Goal: Information Seeking & Learning: Learn about a topic

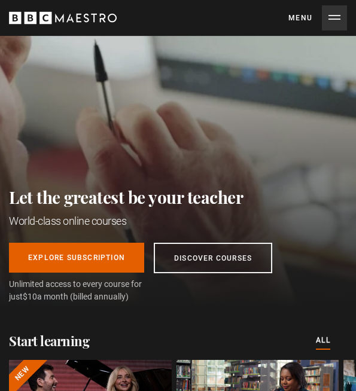
click at [335, 22] on button "Menu Close" at bounding box center [317, 17] width 59 height 25
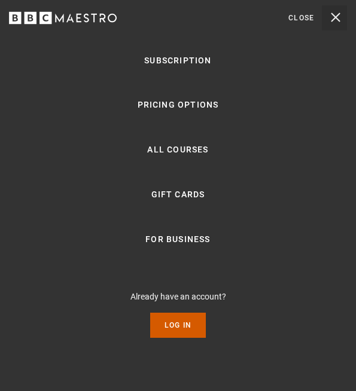
click at [174, 328] on link "Log In" at bounding box center [178, 325] width 56 height 25
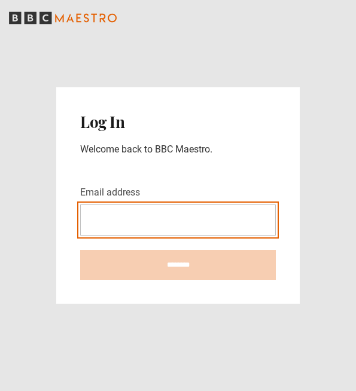
type input "**********"
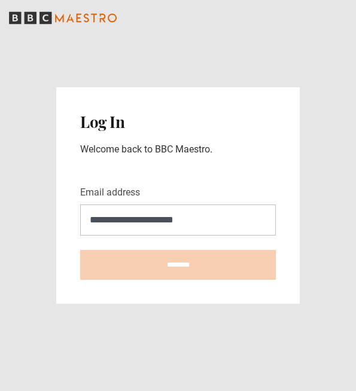
click at [178, 265] on input "********" at bounding box center [178, 265] width 196 height 30
type input "**********"
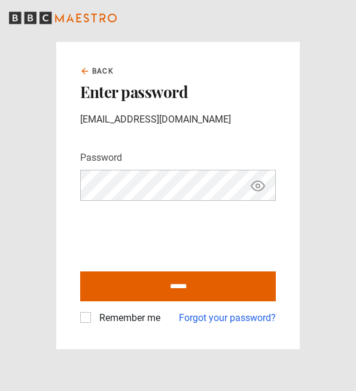
click at [261, 189] on icon "Show password" at bounding box center [258, 186] width 14 height 14
click at [261, 189] on icon "Hide password" at bounding box center [257, 186] width 13 height 13
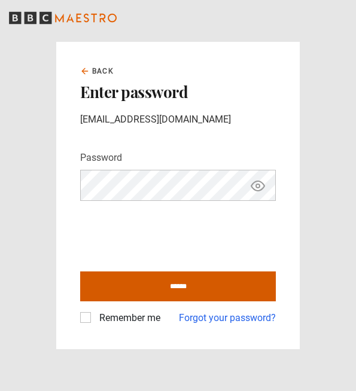
click at [144, 292] on input "******" at bounding box center [178, 287] width 196 height 30
type input "**********"
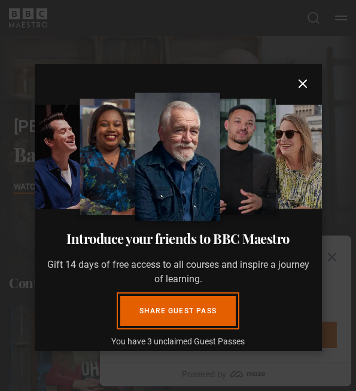
click at [300, 84] on icon "submit" at bounding box center [303, 84] width 14 height 14
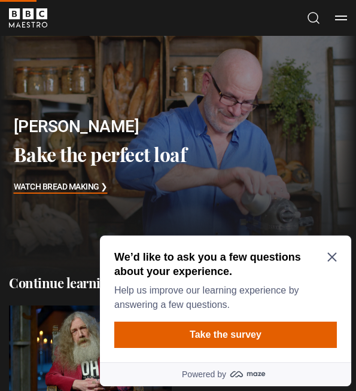
click at [332, 257] on icon "Close Maze Prompt" at bounding box center [331, 257] width 9 height 9
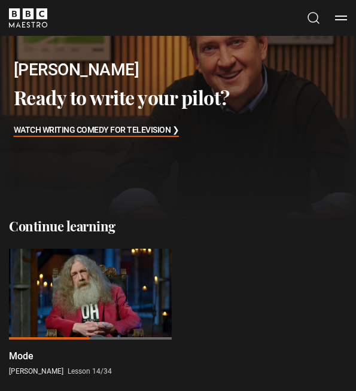
scroll to position [151, 0]
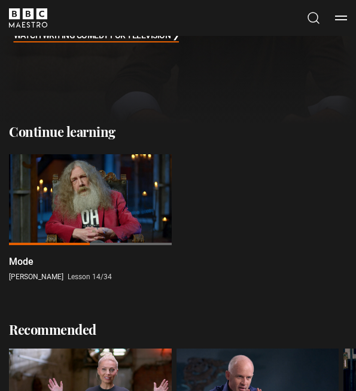
click at [103, 206] on div at bounding box center [90, 200] width 163 height 92
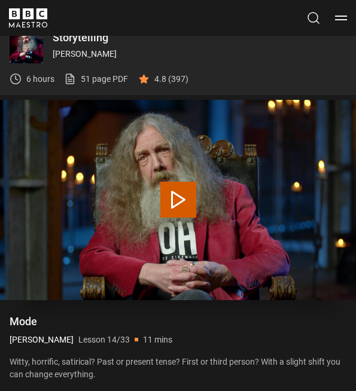
click at [183, 196] on button "Play Lesson Mode" at bounding box center [178, 200] width 36 height 36
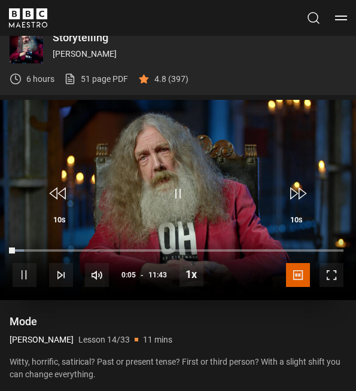
click at [325, 279] on span "Video Player" at bounding box center [332, 275] width 24 height 24
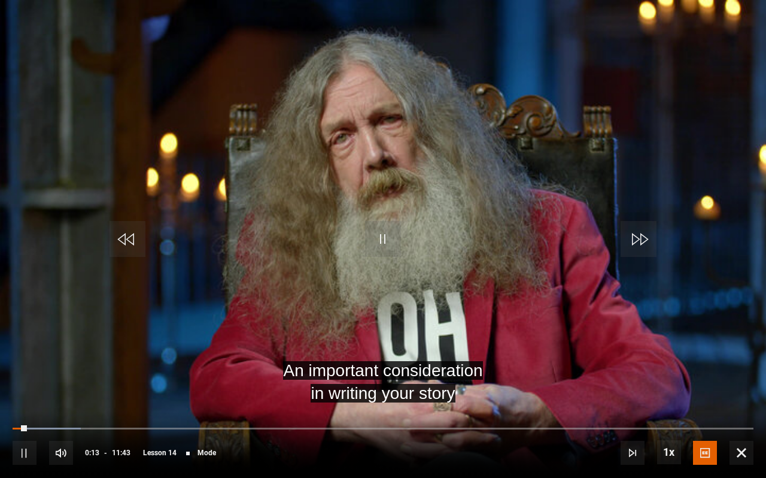
click at [356, 241] on span "Video Player" at bounding box center [383, 239] width 36 height 36
drag, startPoint x: 758, startPoint y: 36, endPoint x: 503, endPoint y: 280, distance: 352.6
click at [356, 280] on video "Video Player" at bounding box center [383, 239] width 766 height 478
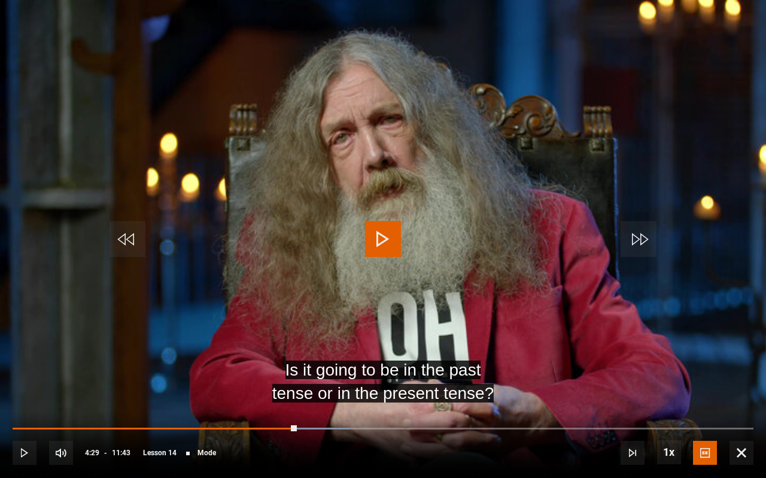
click at [356, 239] on span "Video Player" at bounding box center [383, 239] width 36 height 36
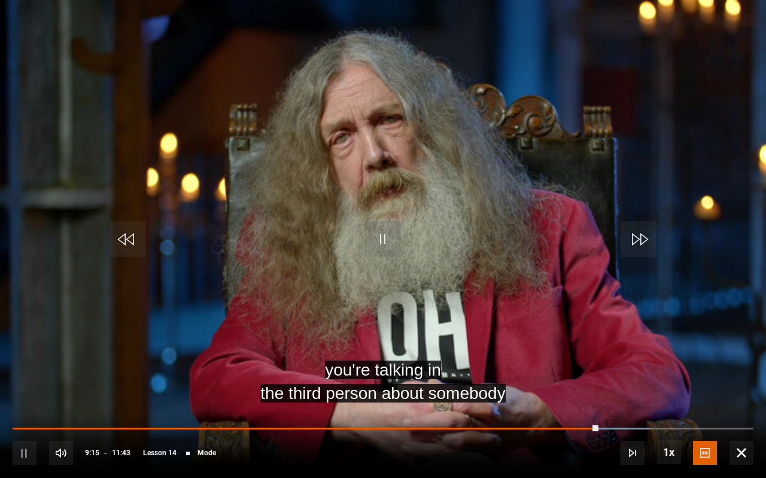
click at [356, 244] on span "Video Player" at bounding box center [383, 239] width 36 height 36
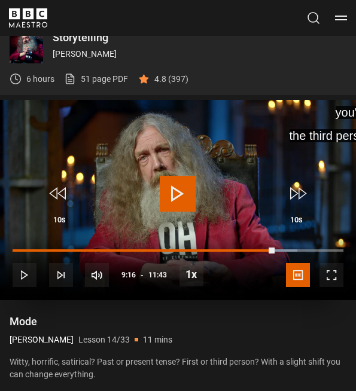
click at [168, 194] on span "Video Player" at bounding box center [178, 194] width 36 height 36
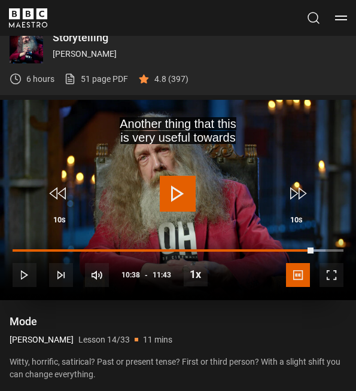
click at [184, 184] on span "Video Player" at bounding box center [178, 194] width 36 height 36
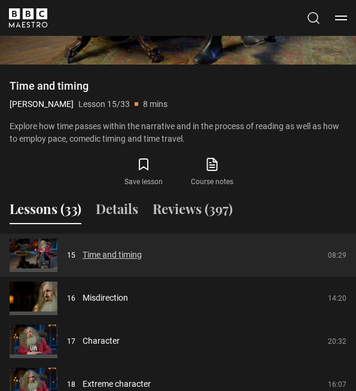
scroll to position [749, 0]
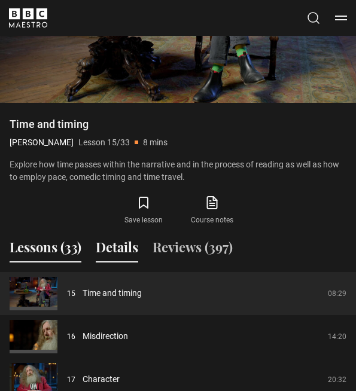
click at [124, 241] on button "Details" at bounding box center [117, 250] width 42 height 25
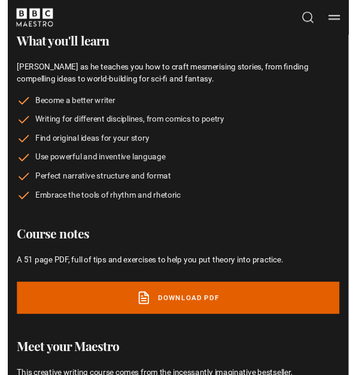
scroll to position [1016, 0]
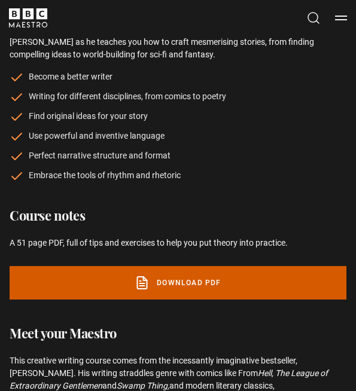
click at [177, 276] on link "Download PDF" at bounding box center [178, 283] width 337 height 34
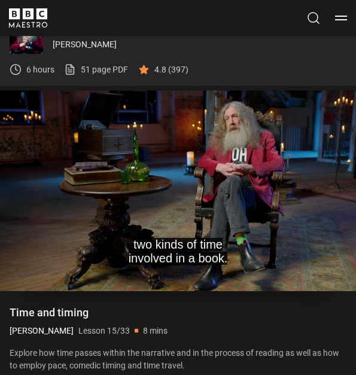
scroll to position [615, 0]
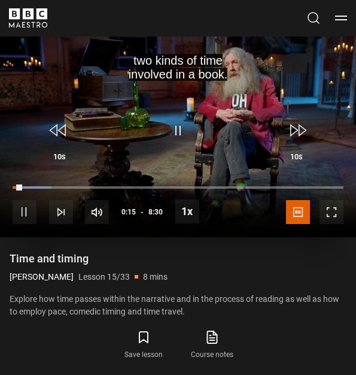
click at [181, 131] on span "Video Player" at bounding box center [178, 131] width 36 height 36
click at [195, 117] on span "Video Player" at bounding box center [178, 131] width 36 height 36
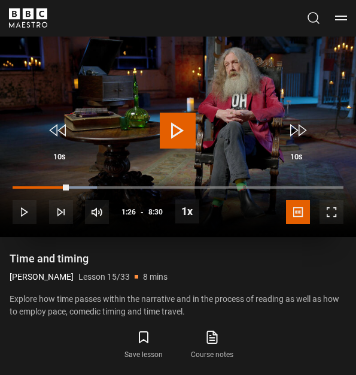
click at [177, 126] on span "Video Player" at bounding box center [178, 131] width 36 height 36
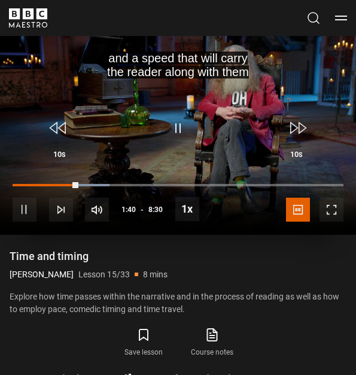
scroll to position [621, 0]
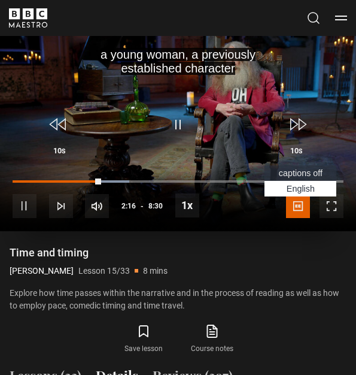
click at [303, 206] on span "Video Player" at bounding box center [298, 206] width 24 height 24
click at [296, 171] on span "captions off" at bounding box center [301, 173] width 44 height 10
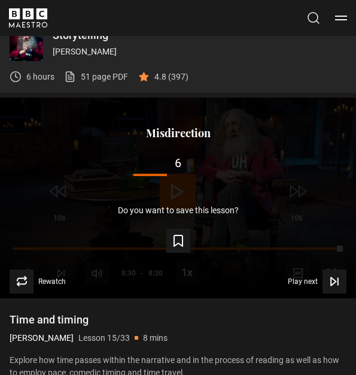
scroll to position [502, 0]
